Goal: Task Accomplishment & Management: Manage account settings

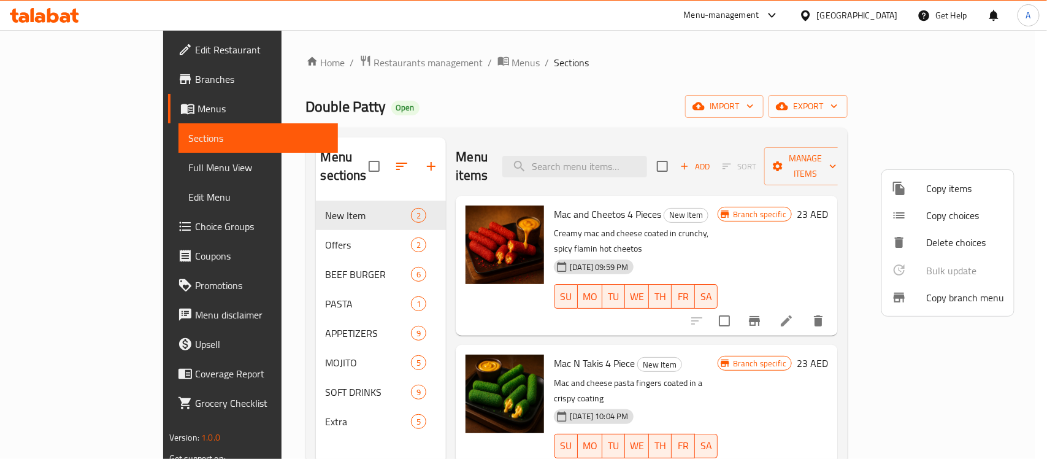
click at [732, 8] on div at bounding box center [523, 229] width 1047 height 459
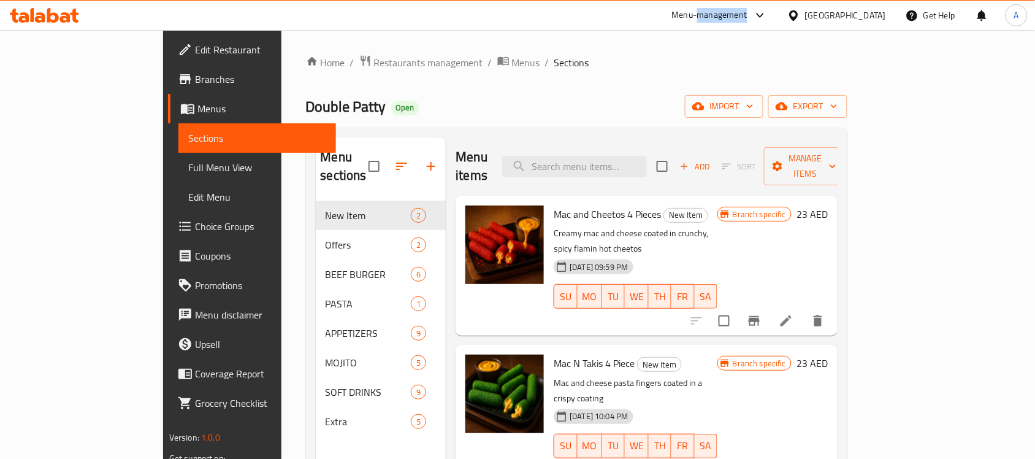
click at [732, 8] on div "Menu-management" at bounding box center [709, 15] width 75 height 15
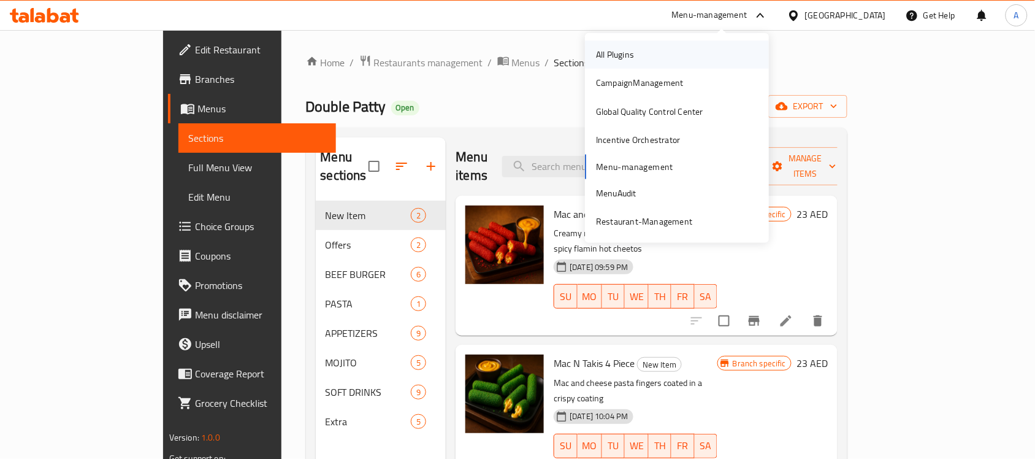
click at [637, 50] on div "All Plugins" at bounding box center [615, 54] width 58 height 28
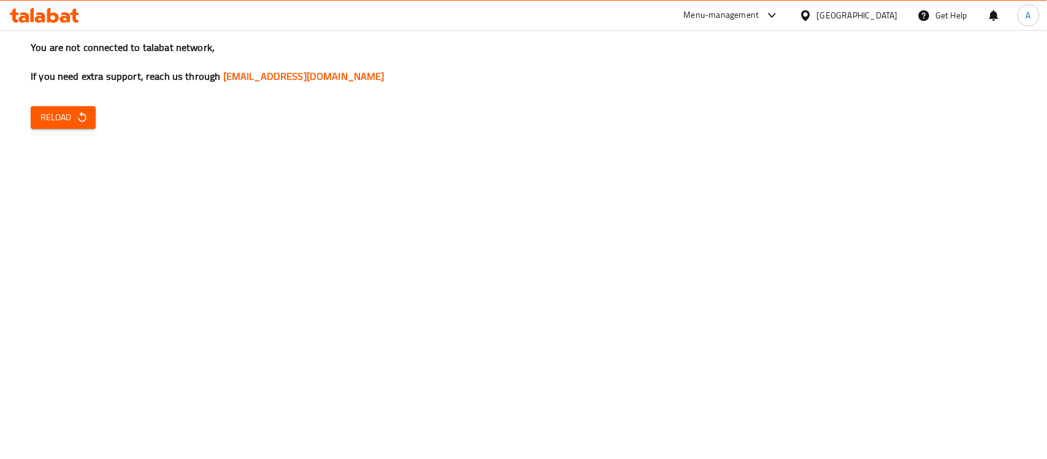
click at [702, 8] on div "Menu-management" at bounding box center [721, 15] width 75 height 15
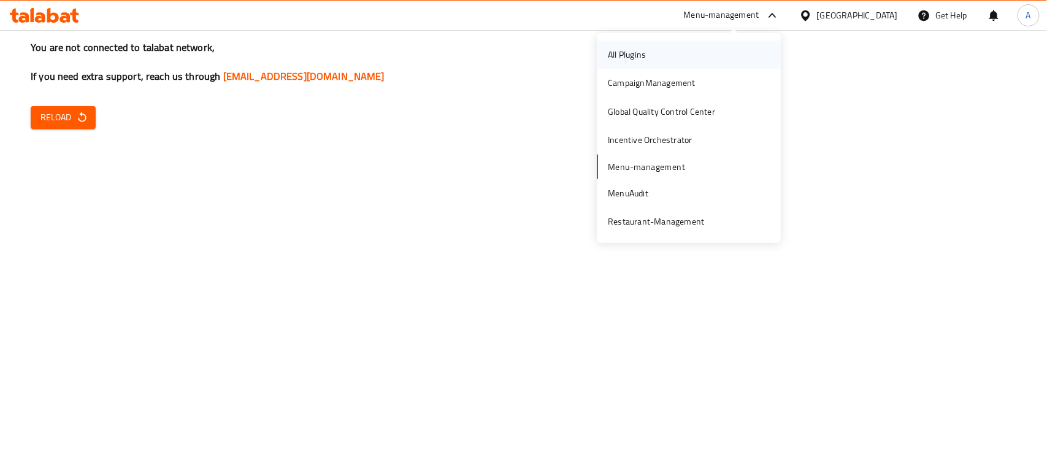
click at [657, 48] on div "All Plugins" at bounding box center [689, 54] width 184 height 28
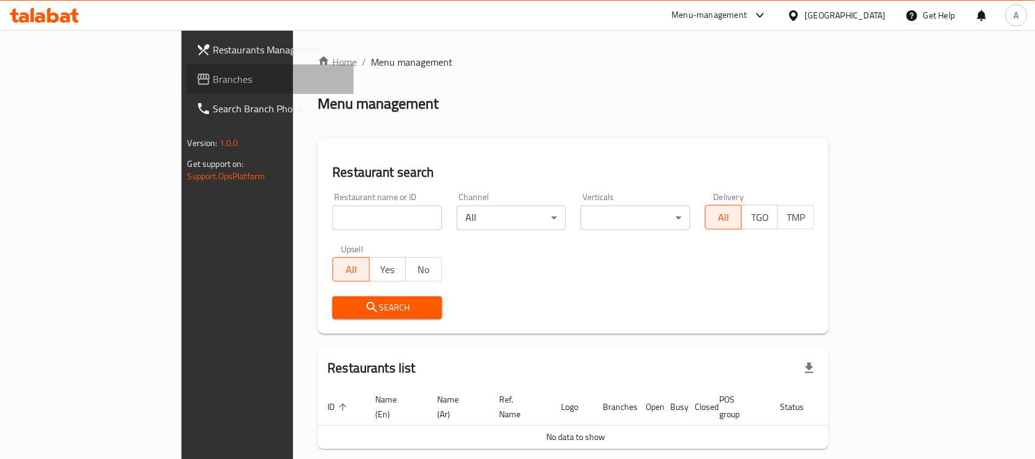
click at [213, 81] on span "Branches" at bounding box center [278, 79] width 131 height 15
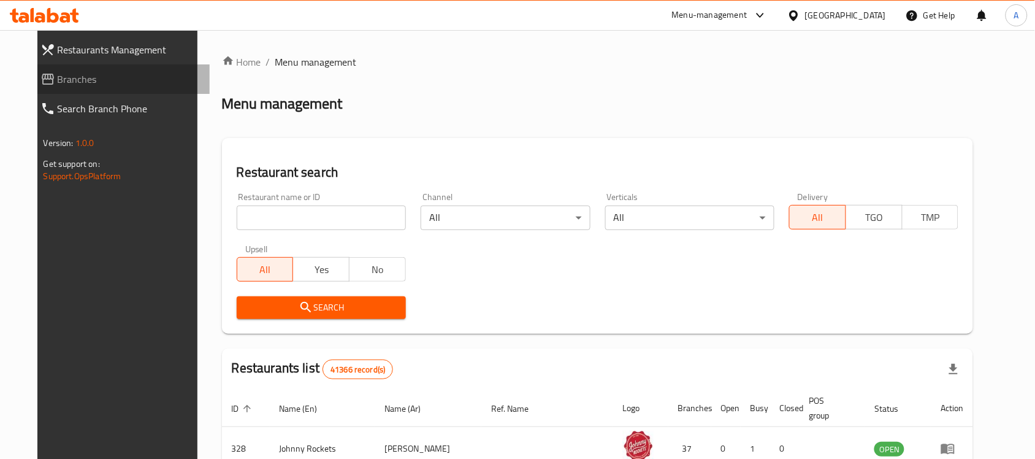
click at [61, 90] on link "Branches" at bounding box center [121, 78] width 180 height 29
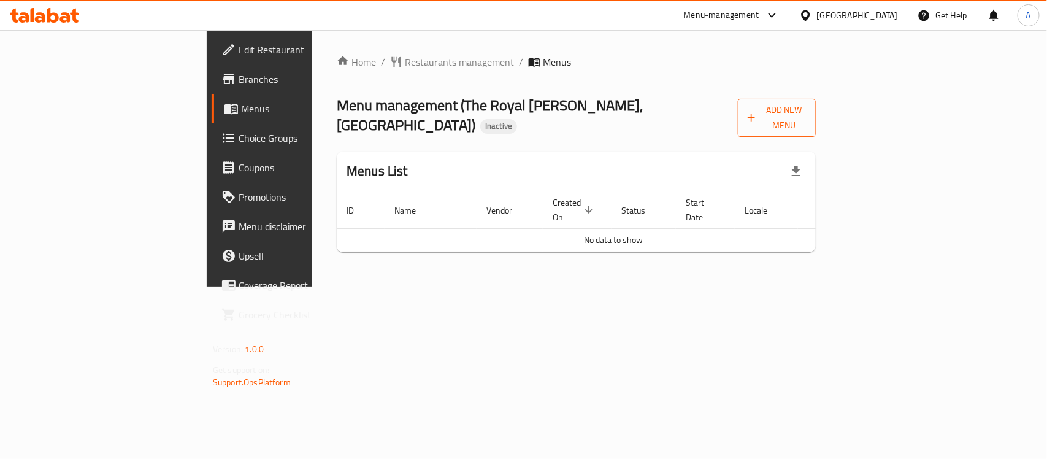
click at [806, 113] on span "Add New Menu" at bounding box center [777, 117] width 58 height 31
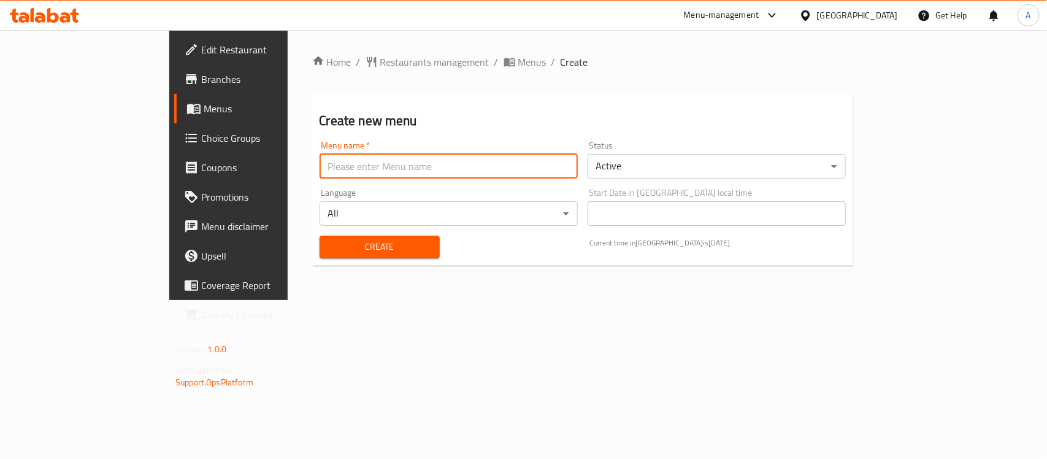
click at [507, 178] on input "text" at bounding box center [449, 166] width 258 height 25
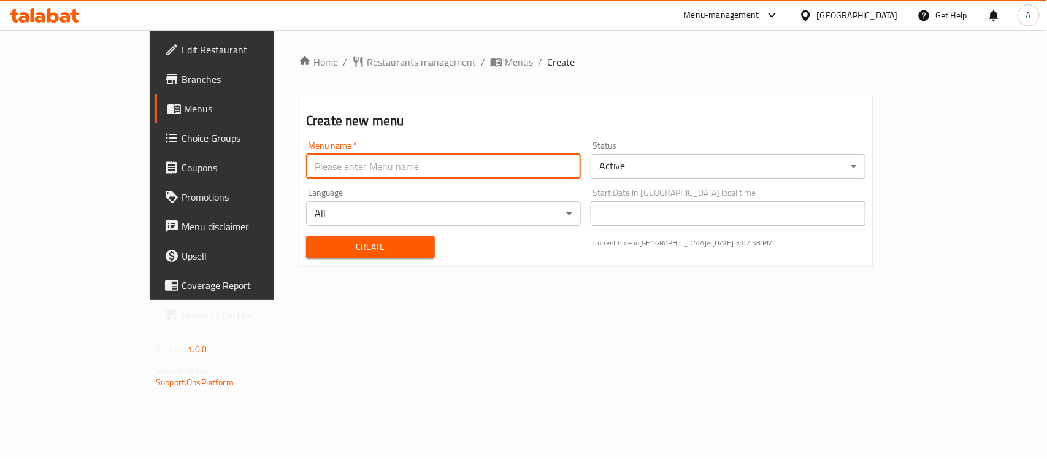
type input "menu"
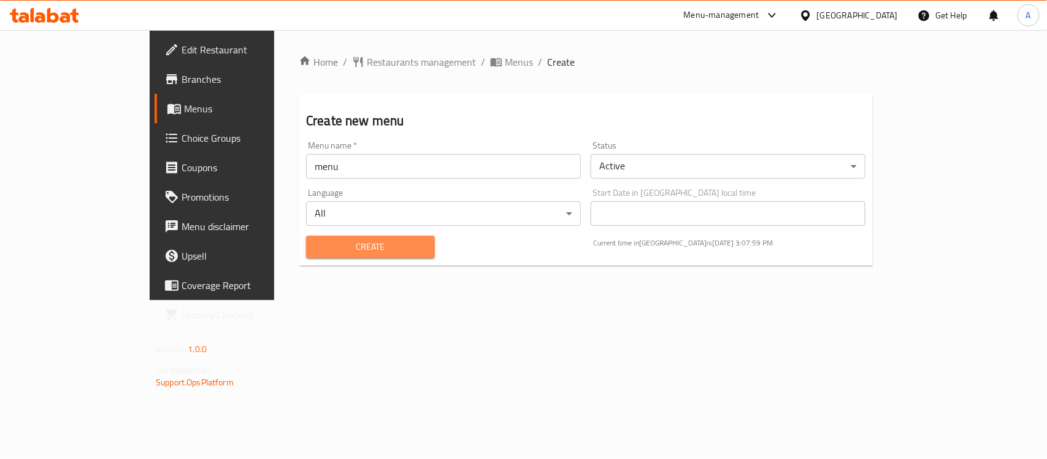
click at [316, 253] on span "Create" at bounding box center [370, 246] width 109 height 15
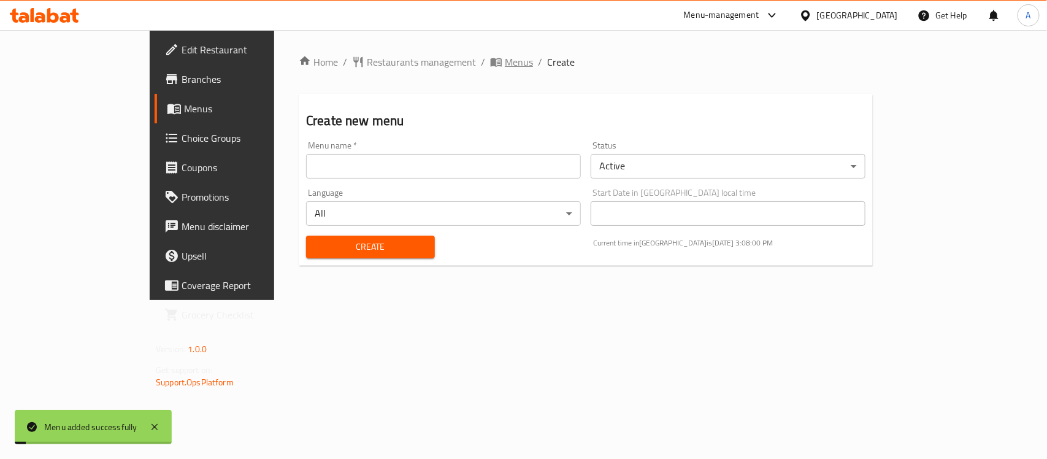
click at [505, 69] on span "Menus" at bounding box center [519, 62] width 28 height 15
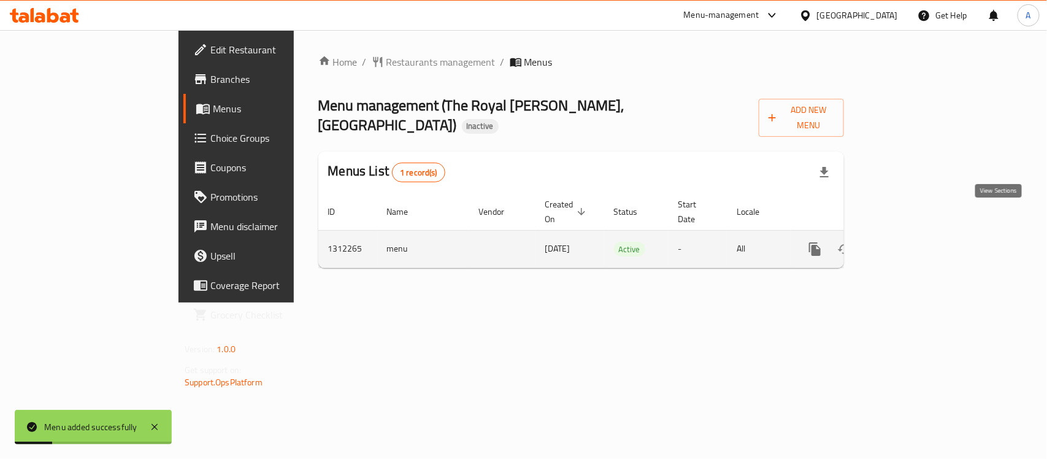
click at [918, 234] on link "enhanced table" at bounding box center [903, 248] width 29 height 29
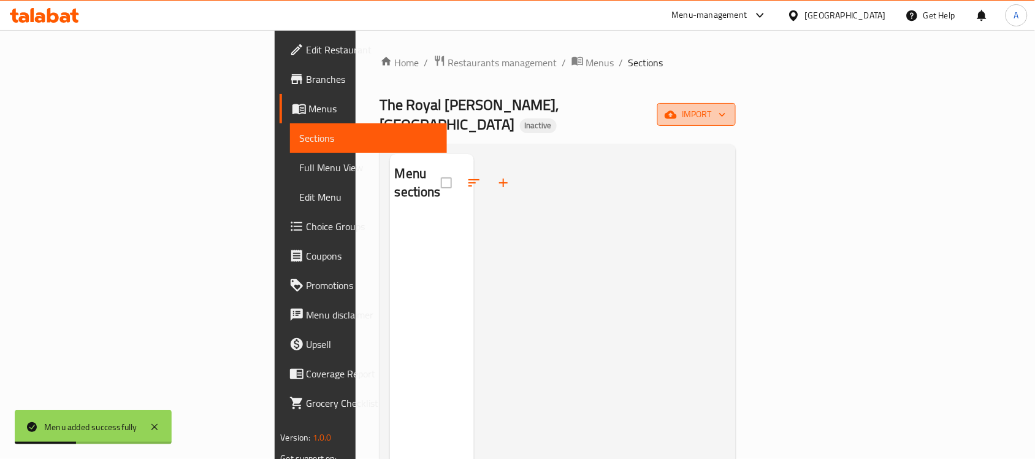
click at [726, 112] on span "import" at bounding box center [696, 114] width 59 height 15
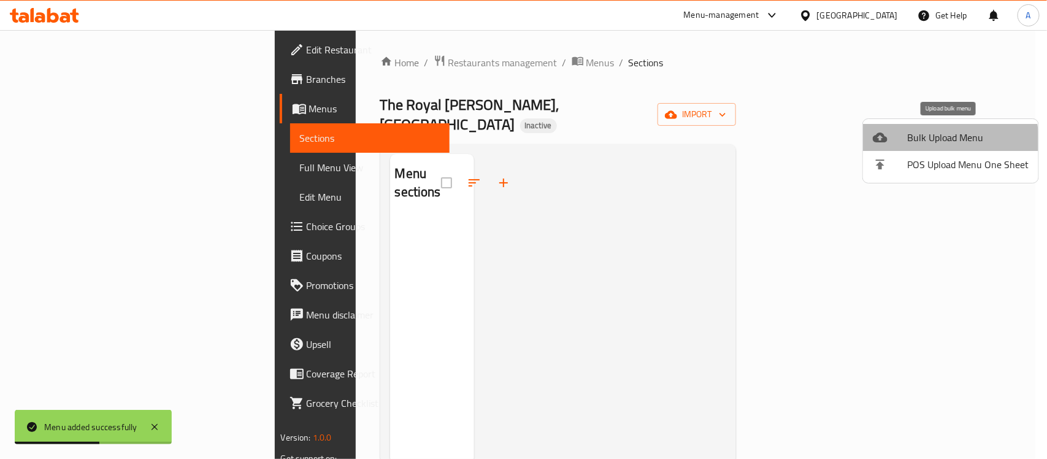
click at [936, 141] on span "Bulk Upload Menu" at bounding box center [967, 137] width 121 height 15
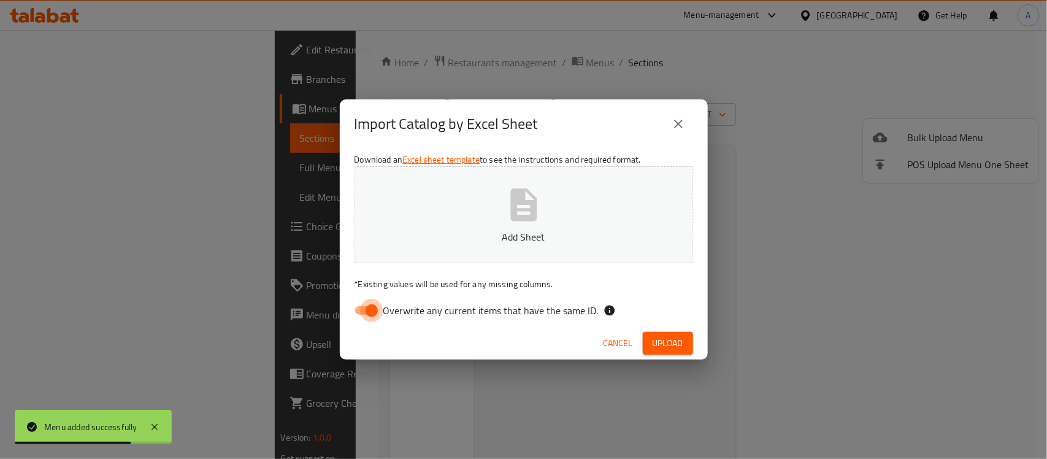
click at [369, 316] on input "Overwrite any current items that have the same ID." at bounding box center [372, 310] width 70 height 23
checkbox input "false"
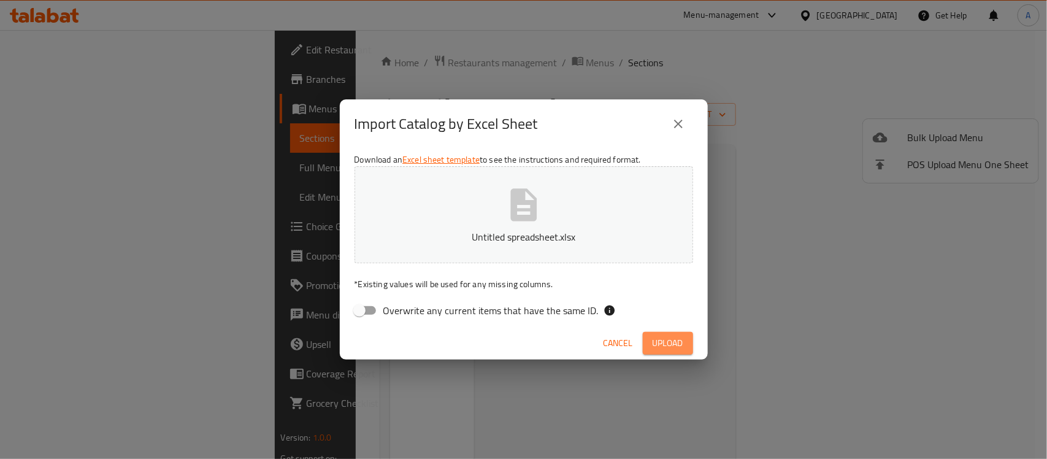
click at [655, 347] on span "Upload" at bounding box center [668, 342] width 31 height 15
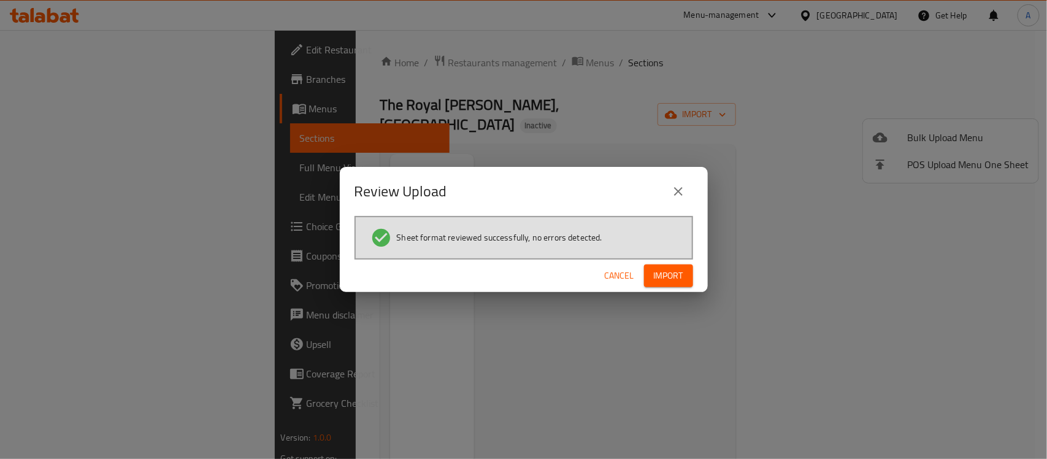
click at [672, 275] on span "Import" at bounding box center [668, 275] width 29 height 15
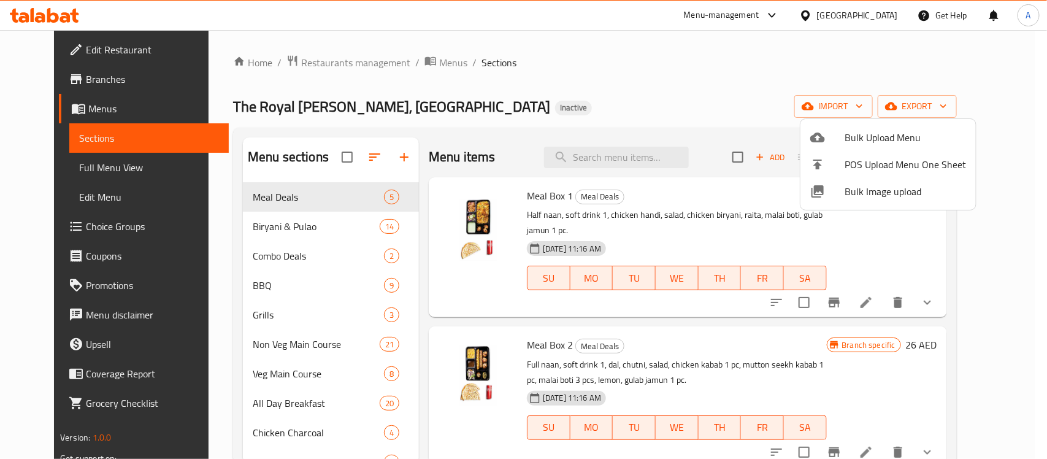
click at [739, 14] on div at bounding box center [523, 229] width 1047 height 459
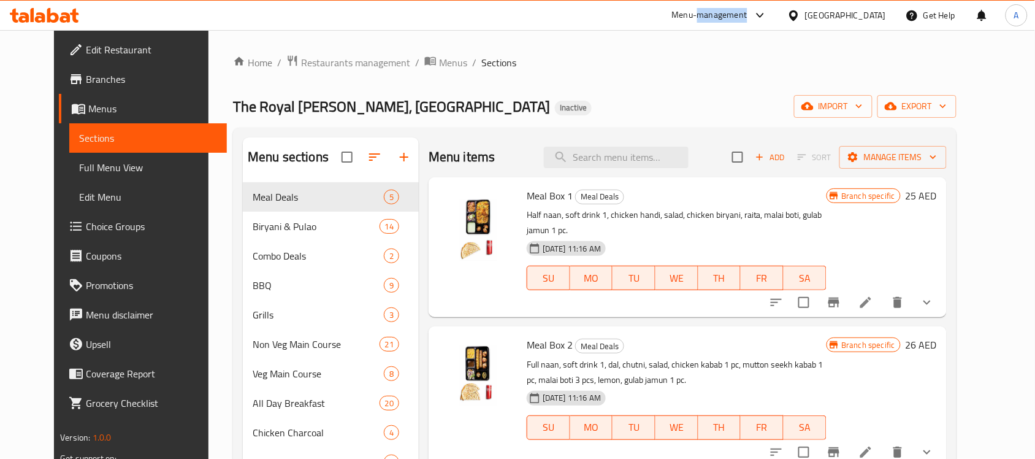
click at [739, 14] on div "Menu-management" at bounding box center [709, 15] width 75 height 15
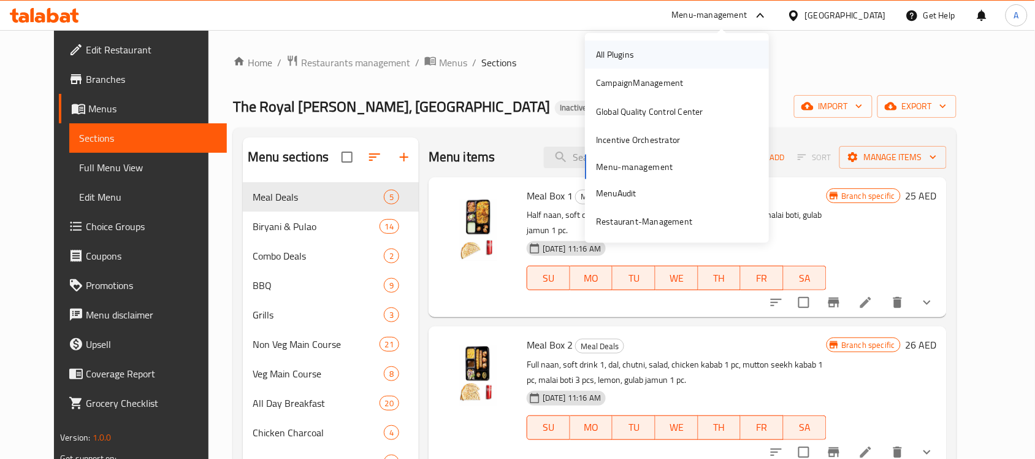
click at [638, 52] on div "All Plugins" at bounding box center [615, 54] width 58 height 28
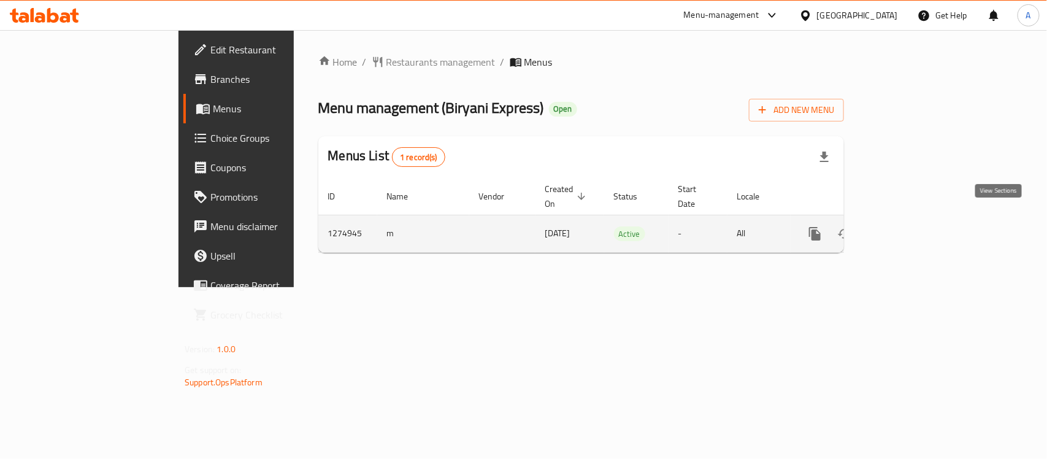
click at [911, 226] on icon "enhanced table" at bounding box center [903, 233] width 15 height 15
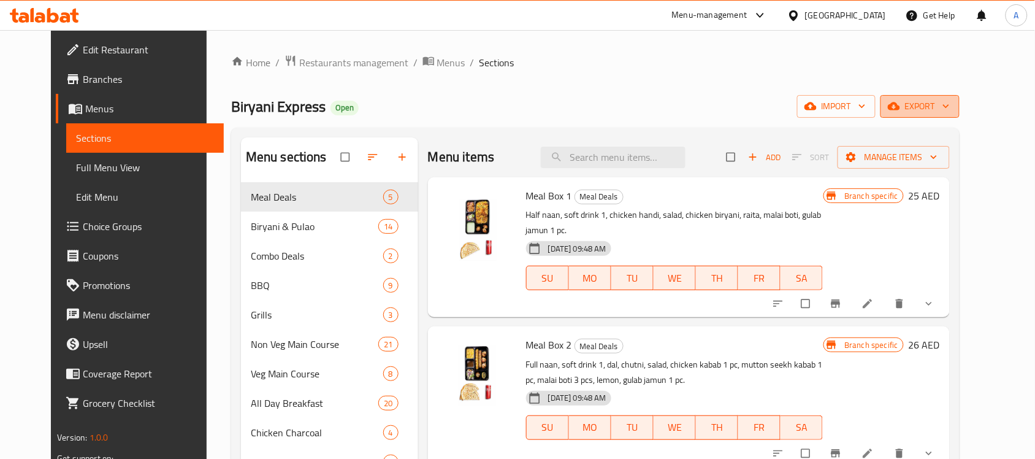
click at [960, 115] on button "export" at bounding box center [920, 106] width 79 height 23
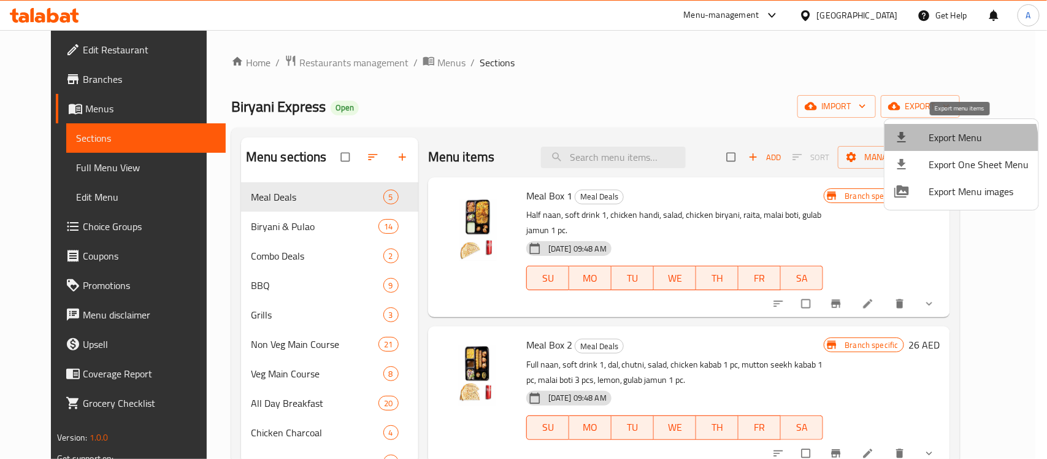
click at [954, 145] on span "Export Menu" at bounding box center [978, 137] width 100 height 15
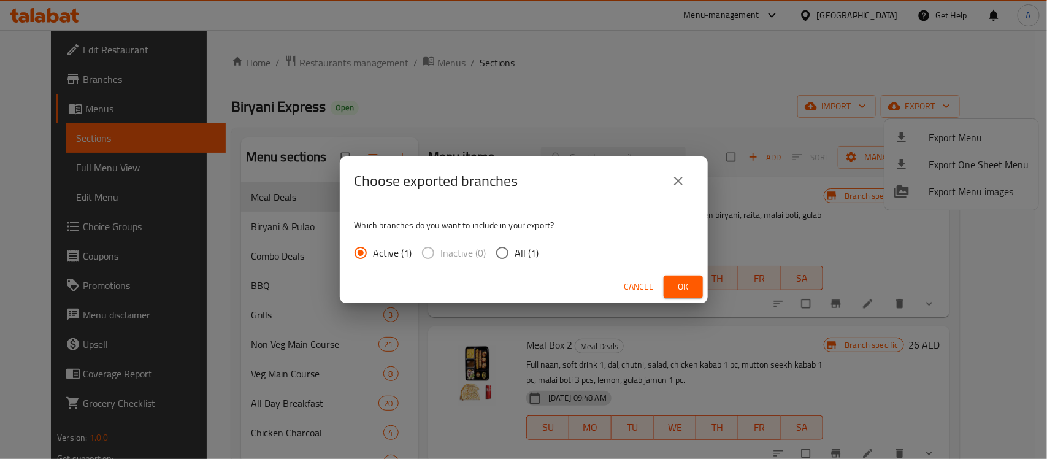
click at [526, 258] on span "All (1)" at bounding box center [527, 252] width 24 height 15
click at [515, 258] on input "All (1)" at bounding box center [502, 253] width 26 height 26
radio input "true"
click at [687, 283] on span "Ok" at bounding box center [683, 286] width 20 height 15
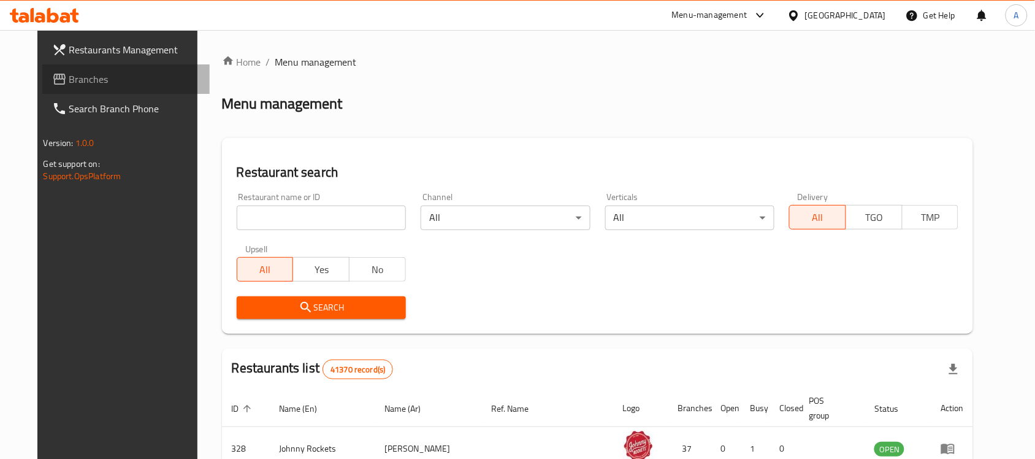
click at [69, 85] on span "Branches" at bounding box center [134, 79] width 131 height 15
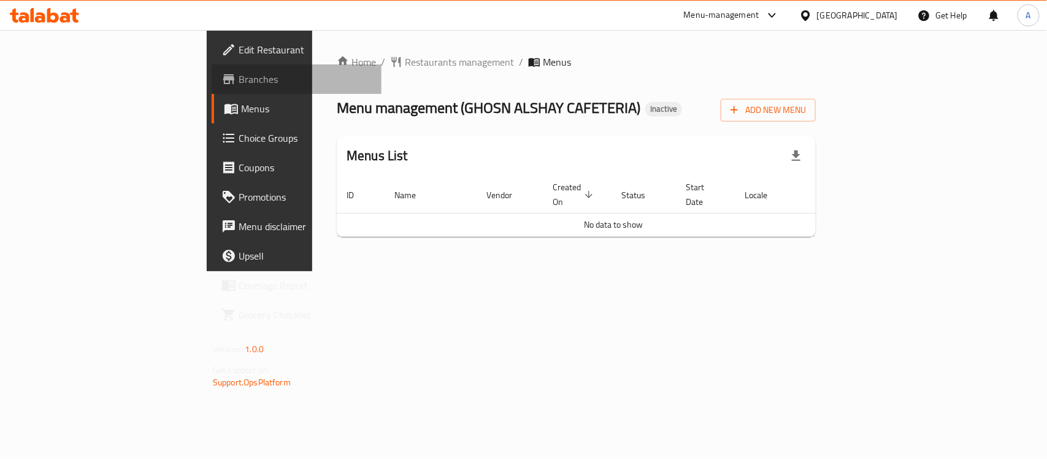
click at [239, 75] on span "Branches" at bounding box center [305, 79] width 133 height 15
